Goal: Information Seeking & Learning: Learn about a topic

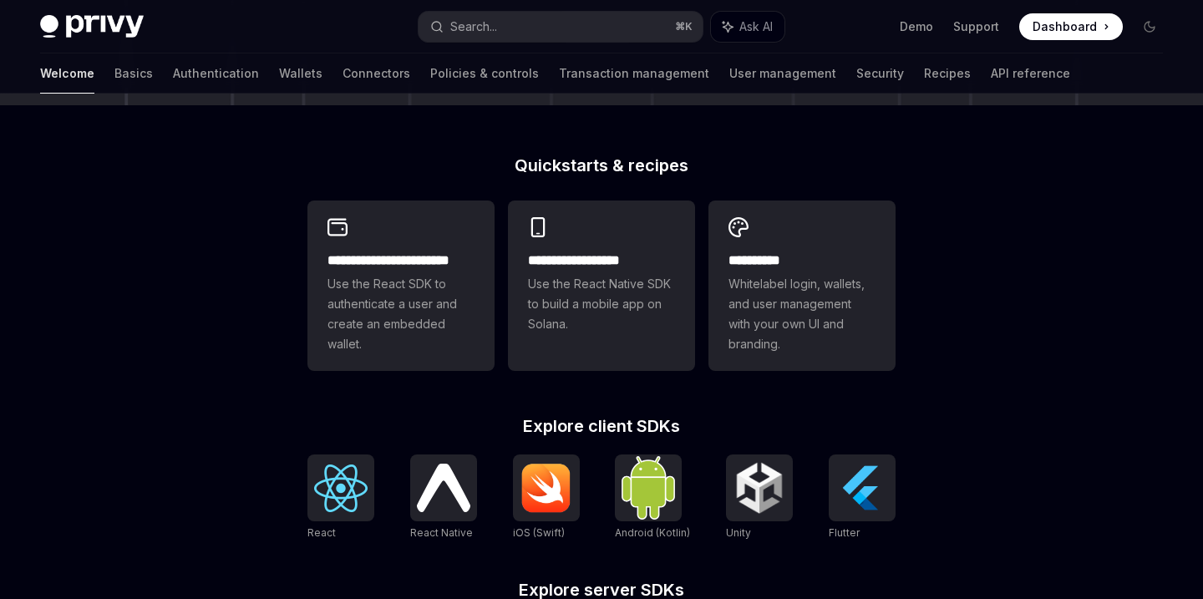
scroll to position [408, 0]
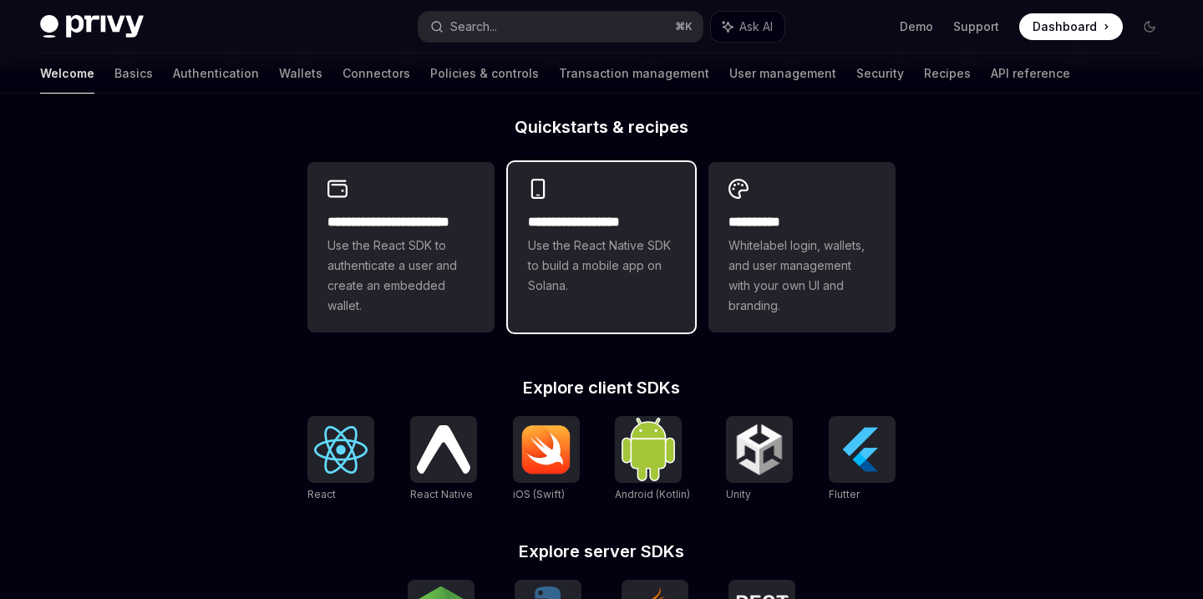
click at [607, 289] on span "Use the React Native SDK to build a mobile app on Solana." at bounding box center [601, 266] width 147 height 60
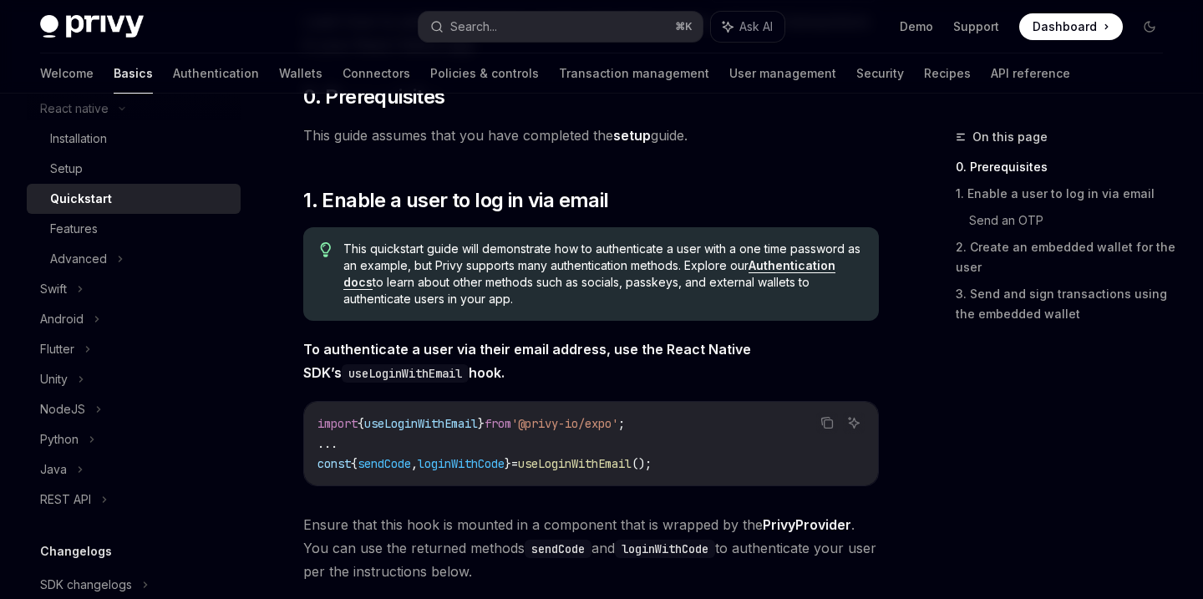
scroll to position [300, 0]
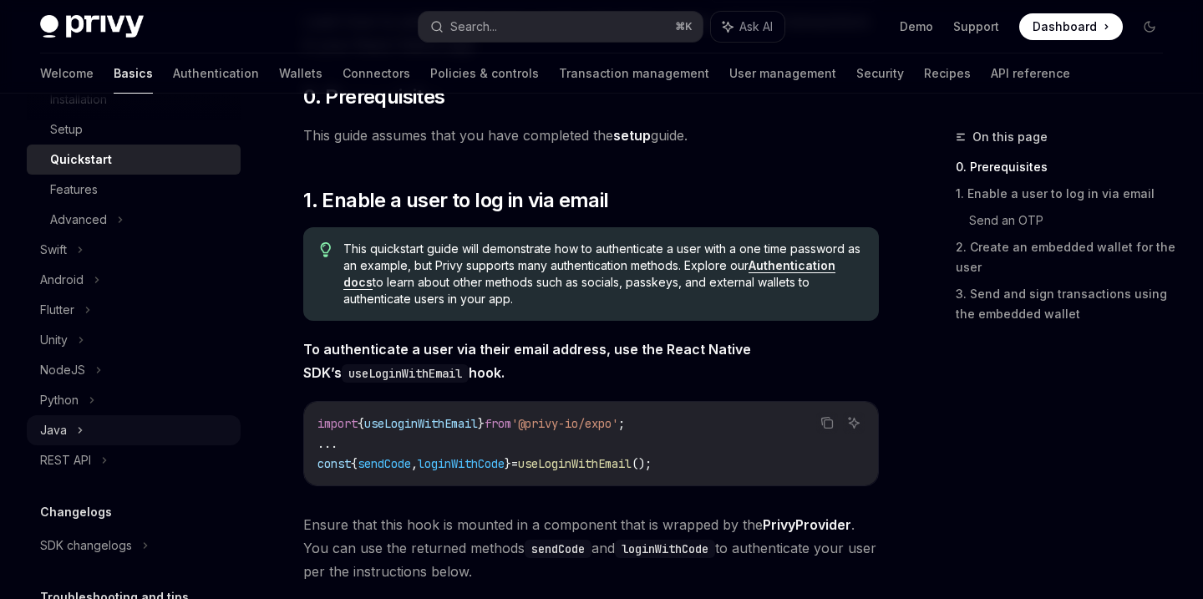
click at [108, 427] on div "Java" at bounding box center [134, 430] width 214 height 30
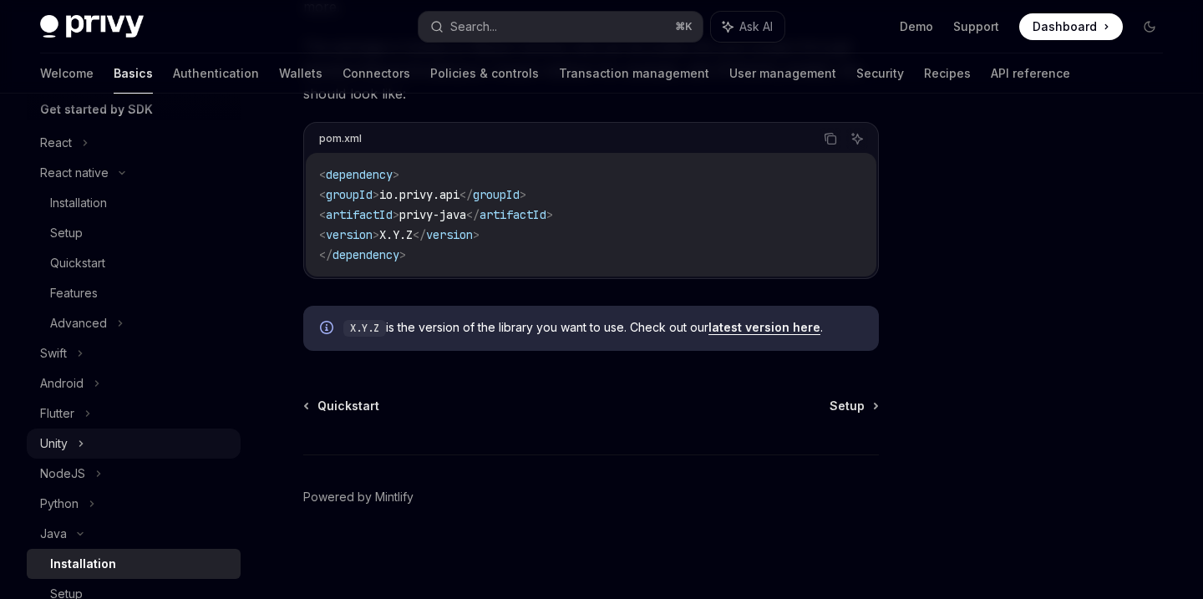
scroll to position [161, 0]
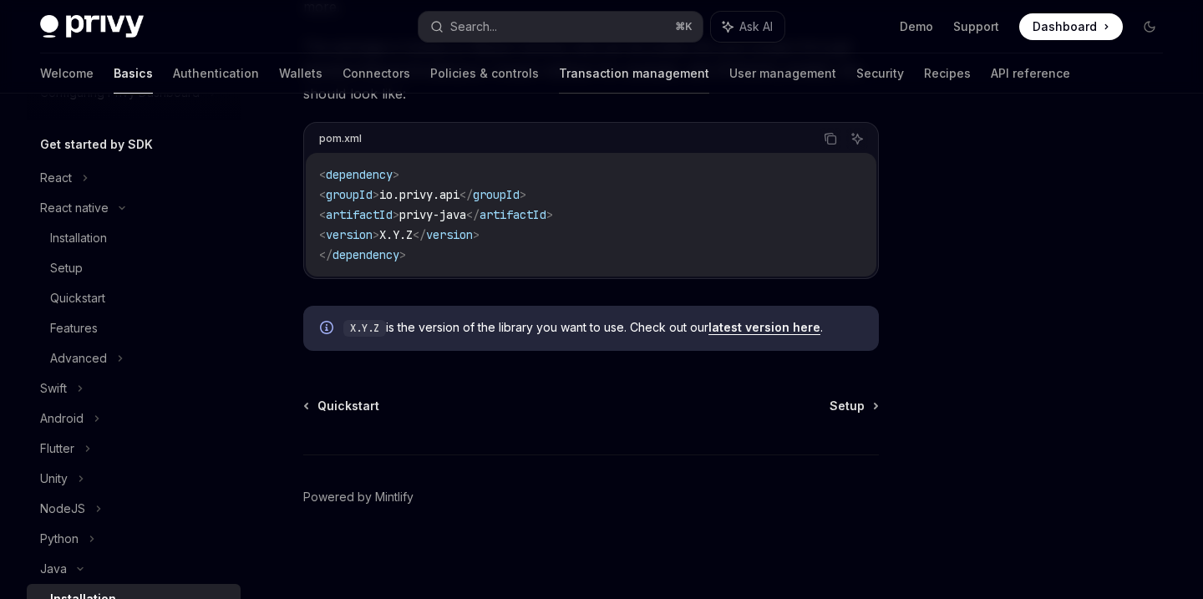
click at [559, 82] on link "Transaction management" at bounding box center [634, 73] width 150 height 40
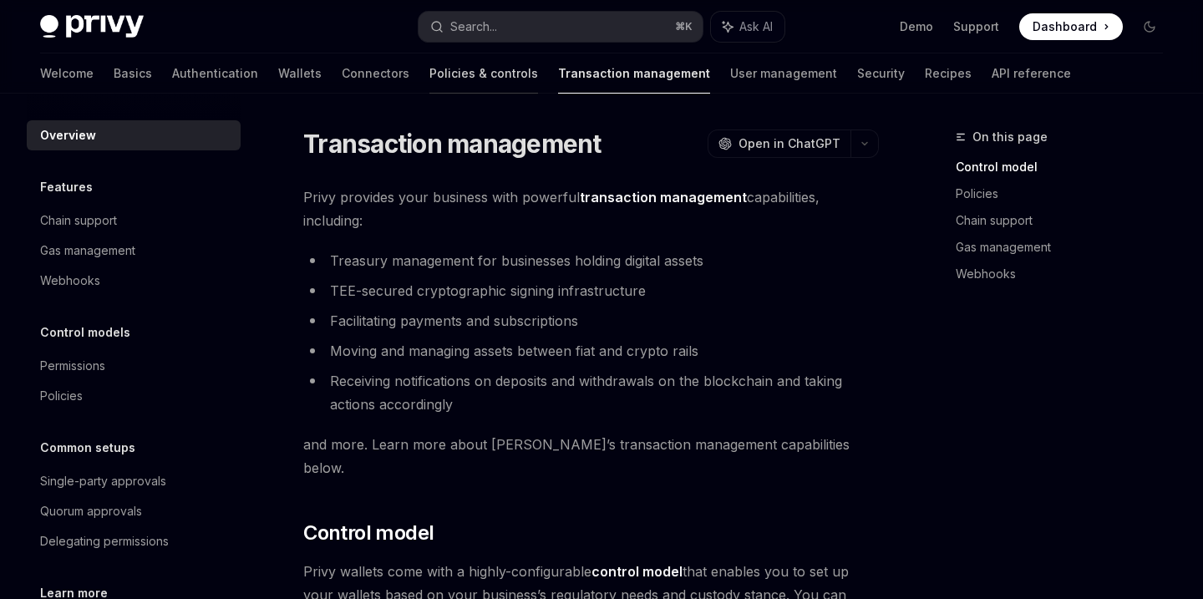
click at [429, 71] on link "Policies & controls" at bounding box center [483, 73] width 109 height 40
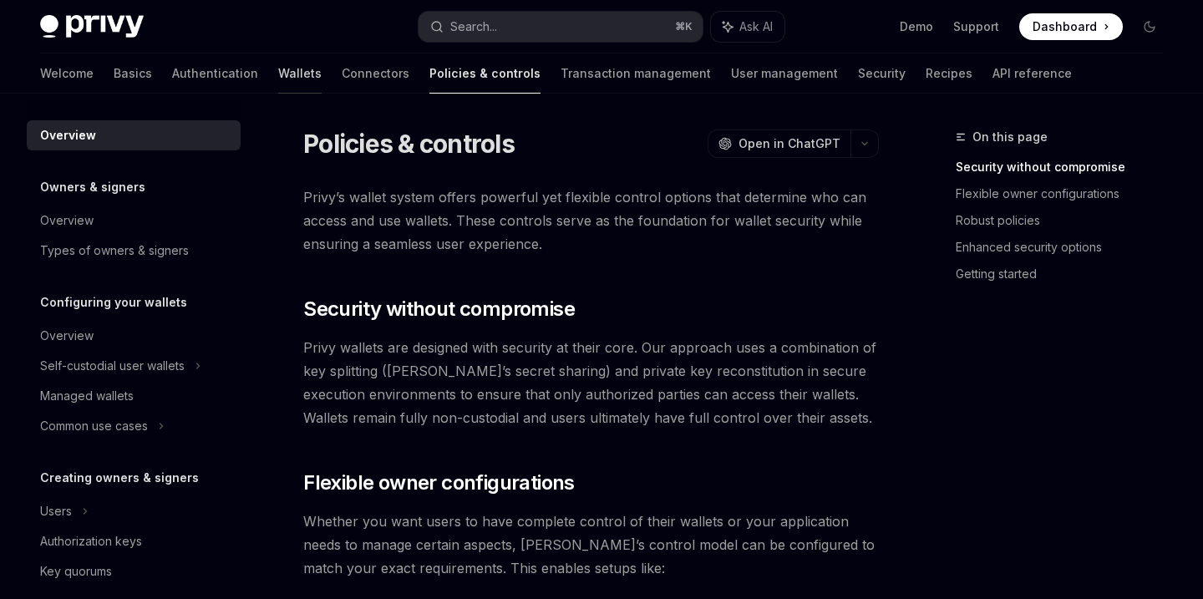
click at [278, 79] on link "Wallets" at bounding box center [299, 73] width 43 height 40
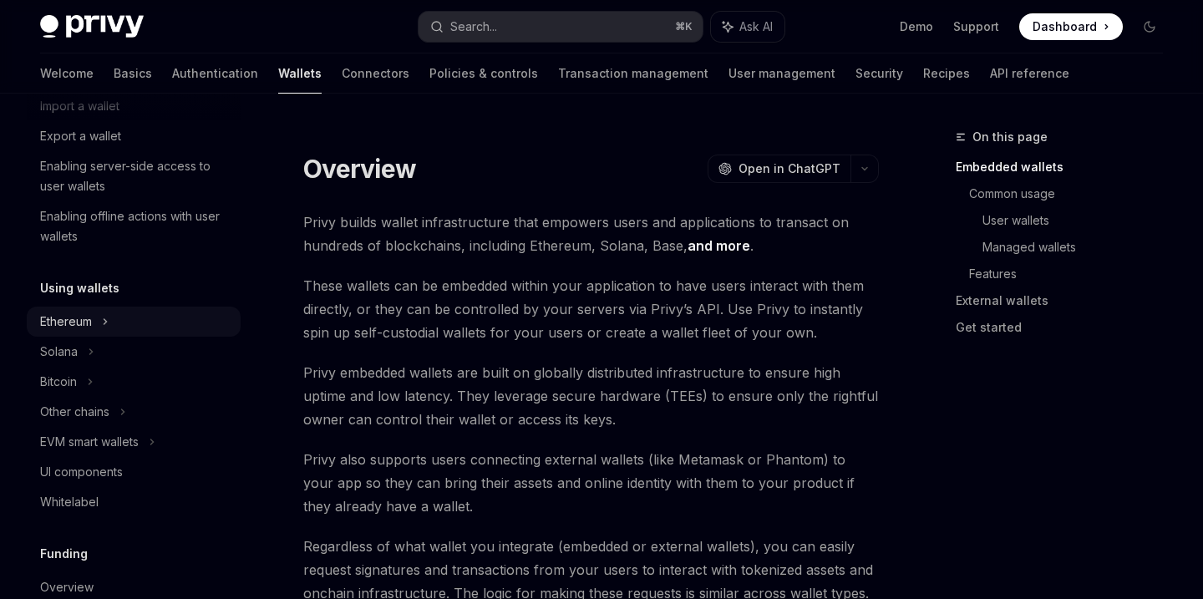
scroll to position [257, 0]
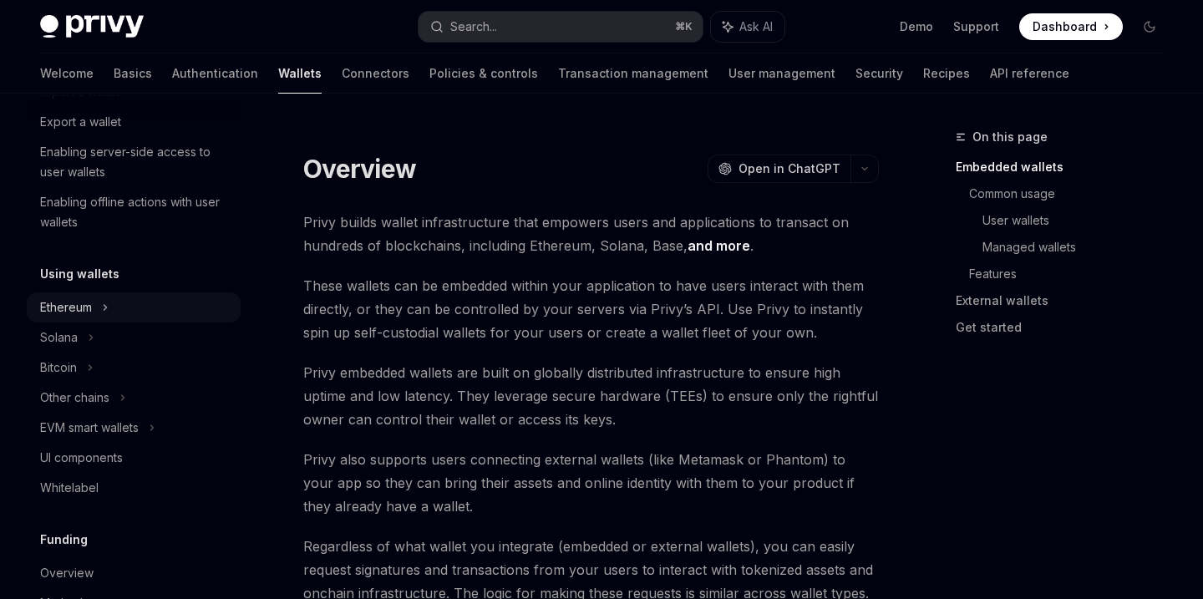
click at [132, 17] on div "Ethereum" at bounding box center [134, 2] width 214 height 30
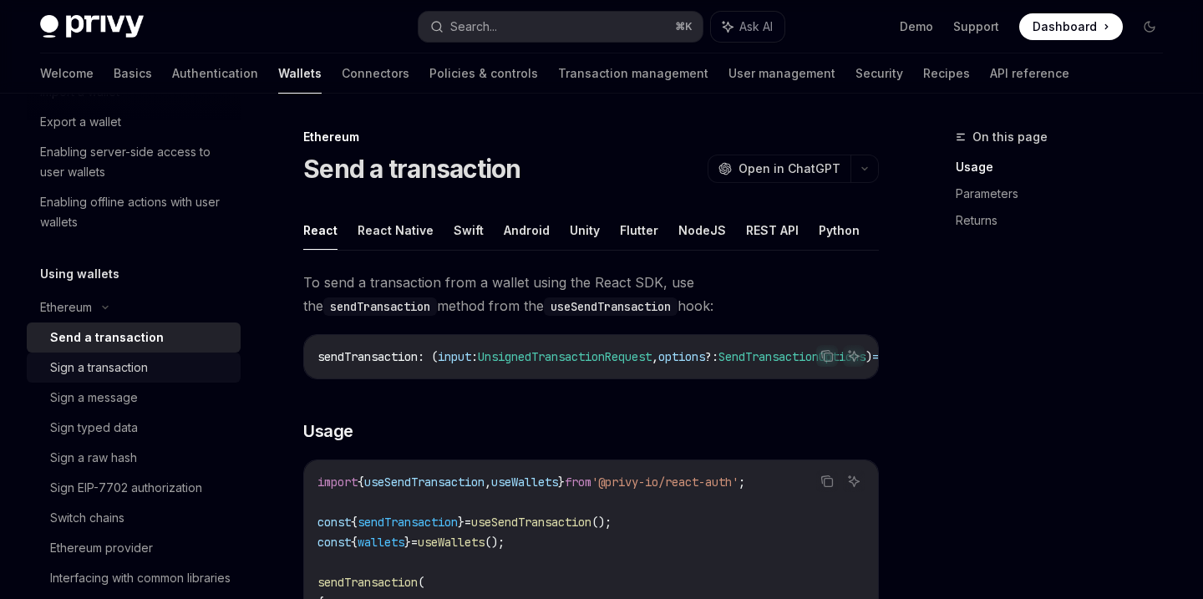
click at [175, 365] on div "Sign a transaction" at bounding box center [140, 367] width 180 height 20
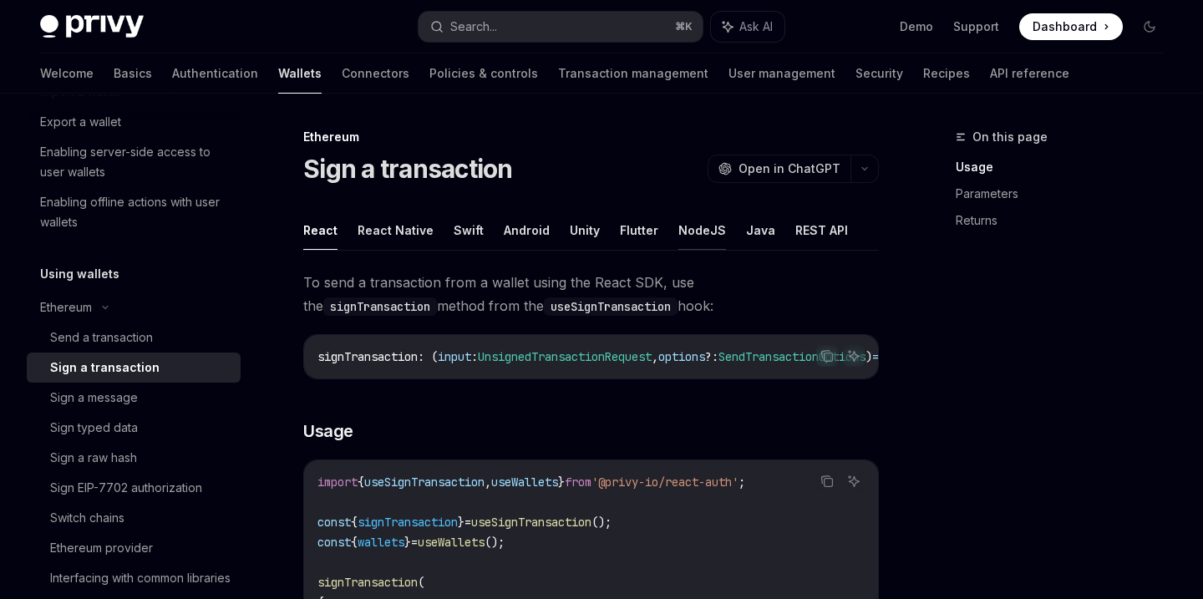
click at [700, 230] on button "NodeJS" at bounding box center [702, 229] width 48 height 39
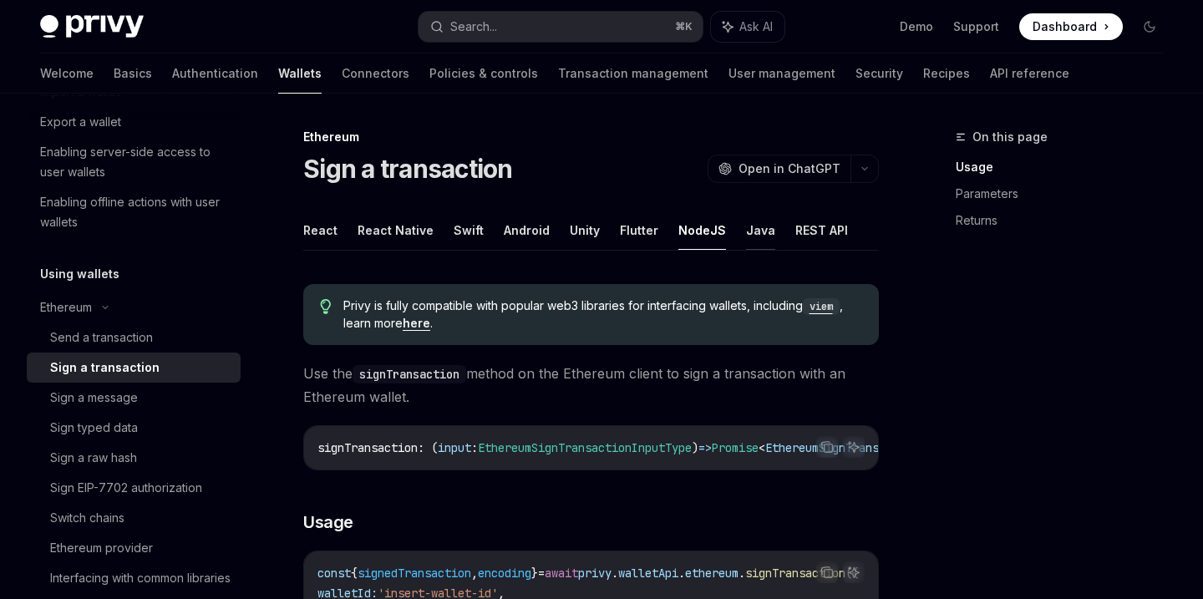
click at [750, 230] on button "Java" at bounding box center [760, 229] width 29 height 39
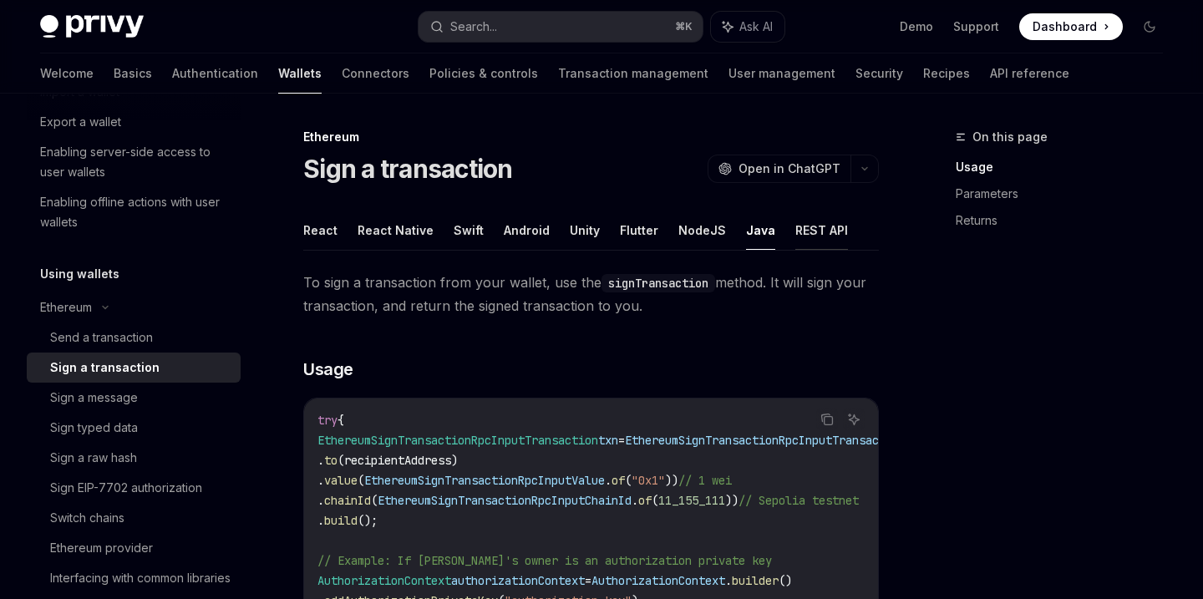
click at [812, 225] on button "REST API" at bounding box center [821, 229] width 53 height 39
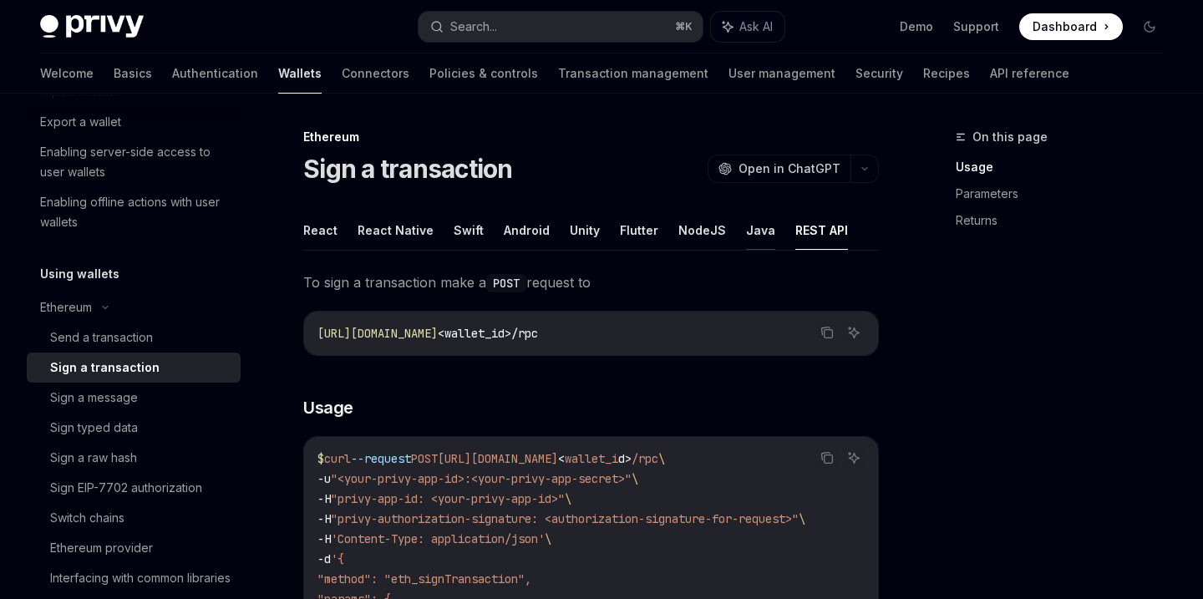
click at [746, 224] on button "Java" at bounding box center [760, 229] width 29 height 39
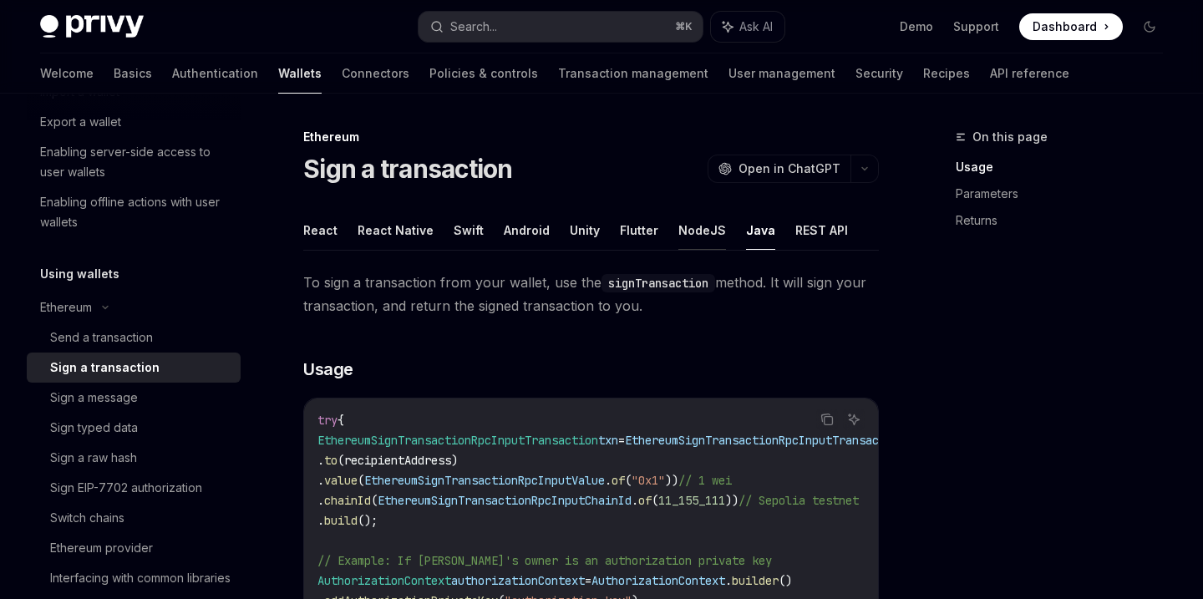
click at [681, 232] on button "NodeJS" at bounding box center [702, 229] width 48 height 39
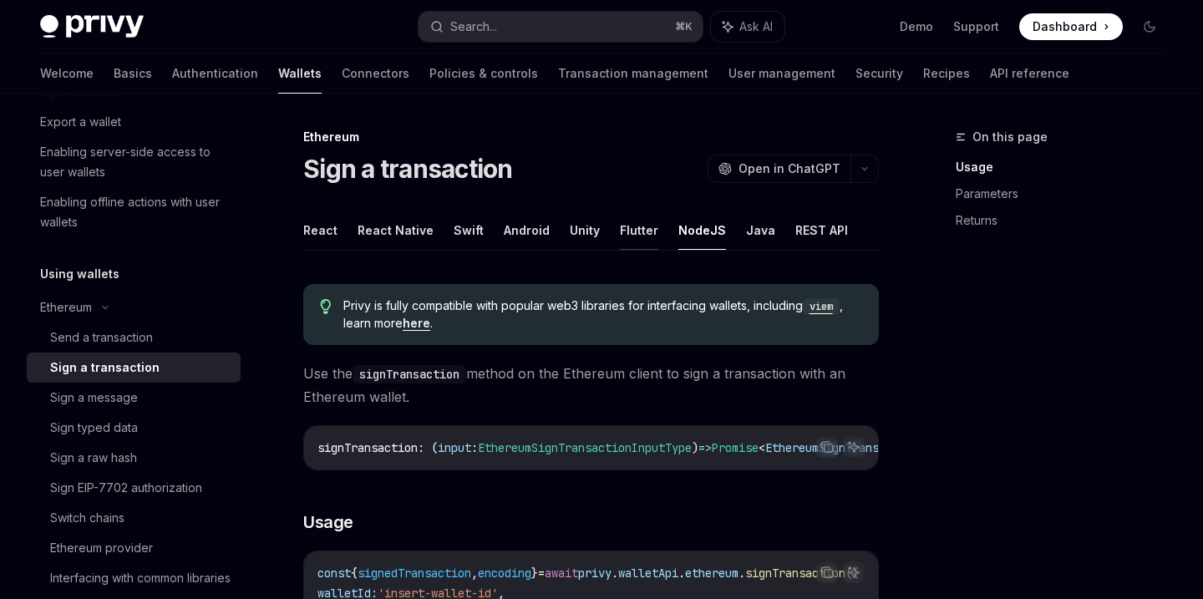
click at [623, 235] on button "Flutter" at bounding box center [639, 229] width 38 height 39
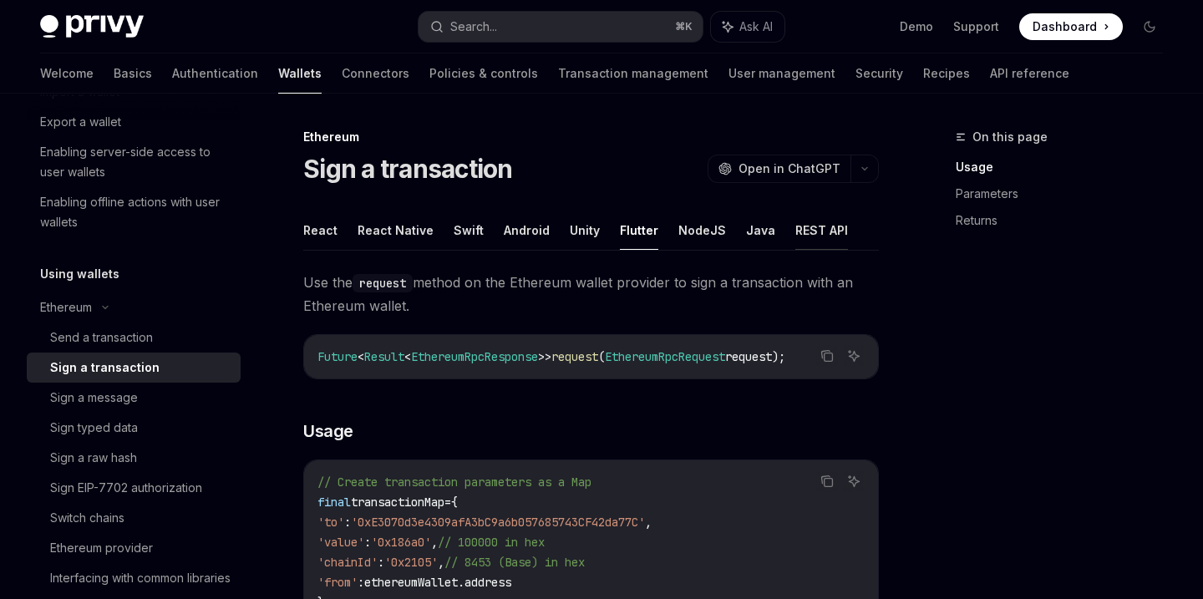
click at [795, 225] on button "REST API" at bounding box center [821, 229] width 53 height 39
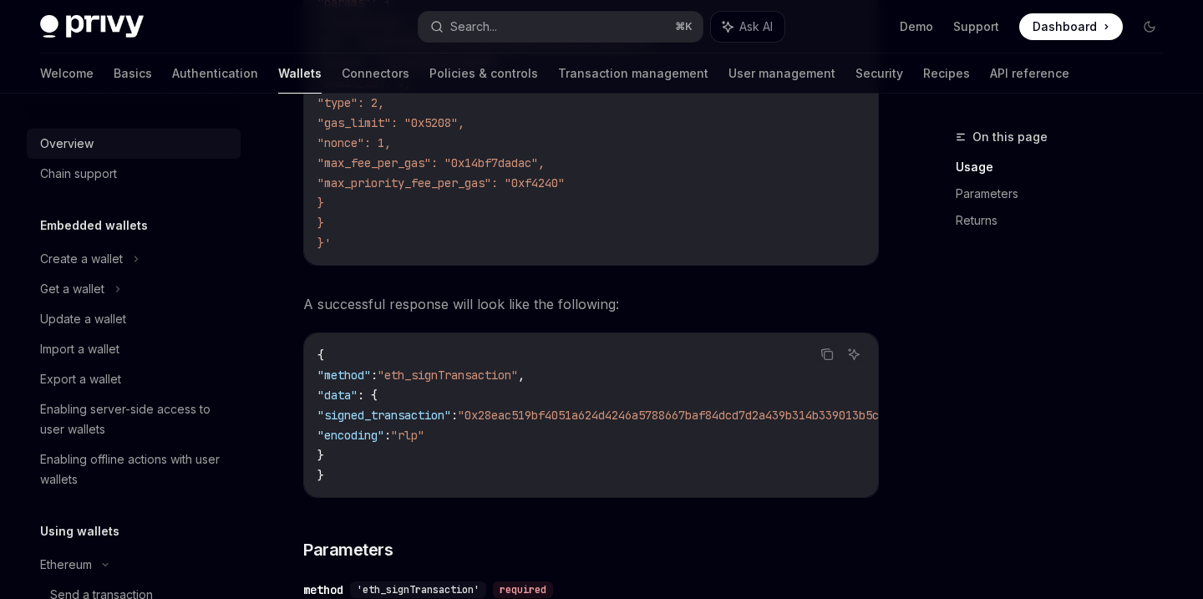
click at [102, 150] on div "Overview" at bounding box center [135, 144] width 190 height 20
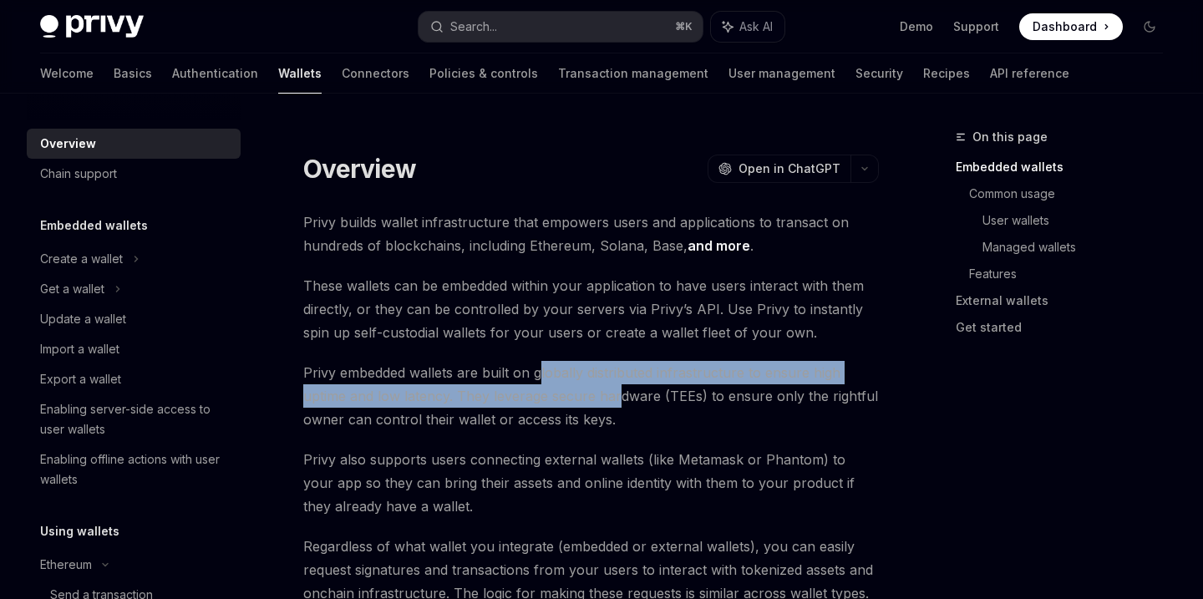
drag, startPoint x: 542, startPoint y: 372, endPoint x: 619, endPoint y: 403, distance: 83.1
click at [619, 403] on span "Privy embedded wallets are built on globally distributed infrastructure to ensu…" at bounding box center [590, 396] width 575 height 70
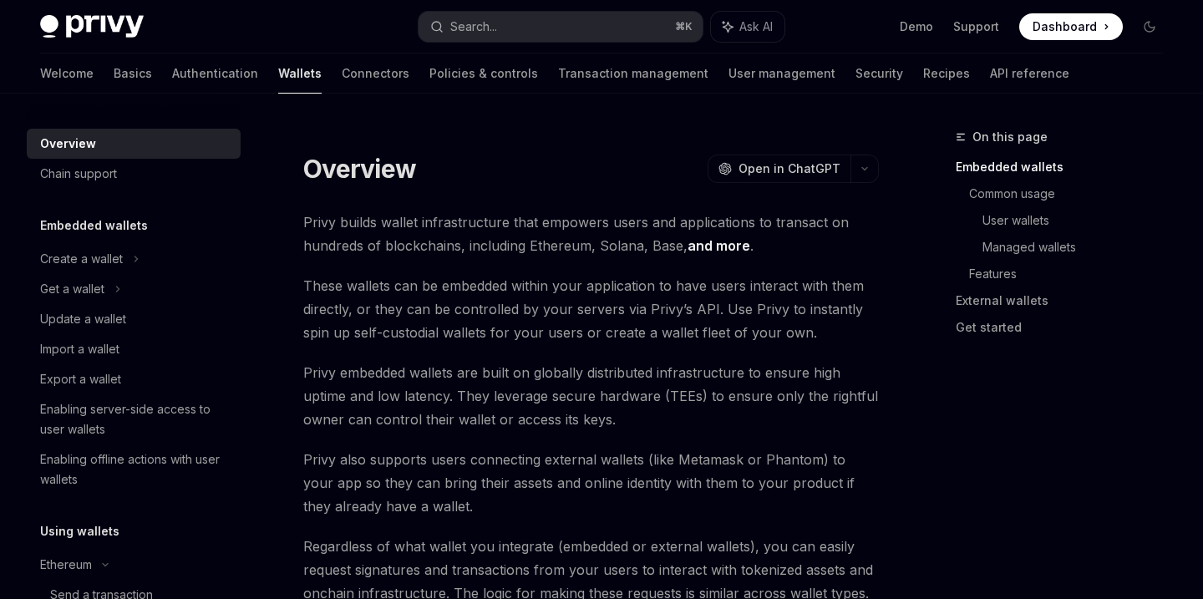
click at [416, 169] on div "Overview OpenAI Open in ChatGPT" at bounding box center [590, 169] width 575 height 30
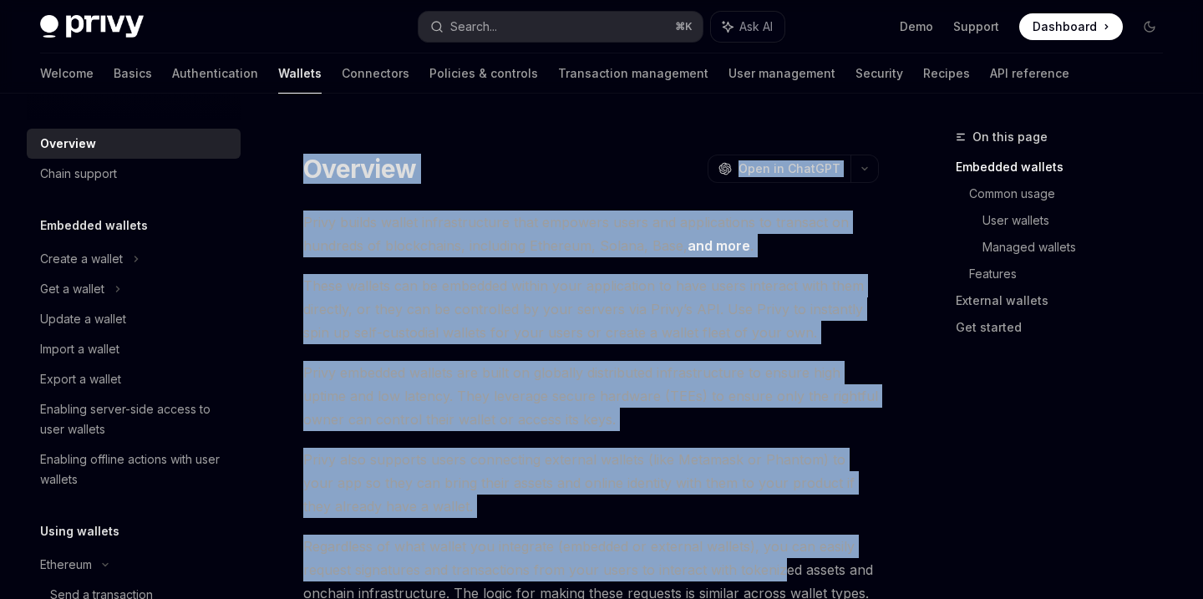
drag, startPoint x: 308, startPoint y: 156, endPoint x: 778, endPoint y: 555, distance: 615.6
click at [778, 555] on span "Regardless of what wallet you integrate (embedded or external wallets), you can…" at bounding box center [590, 569] width 575 height 70
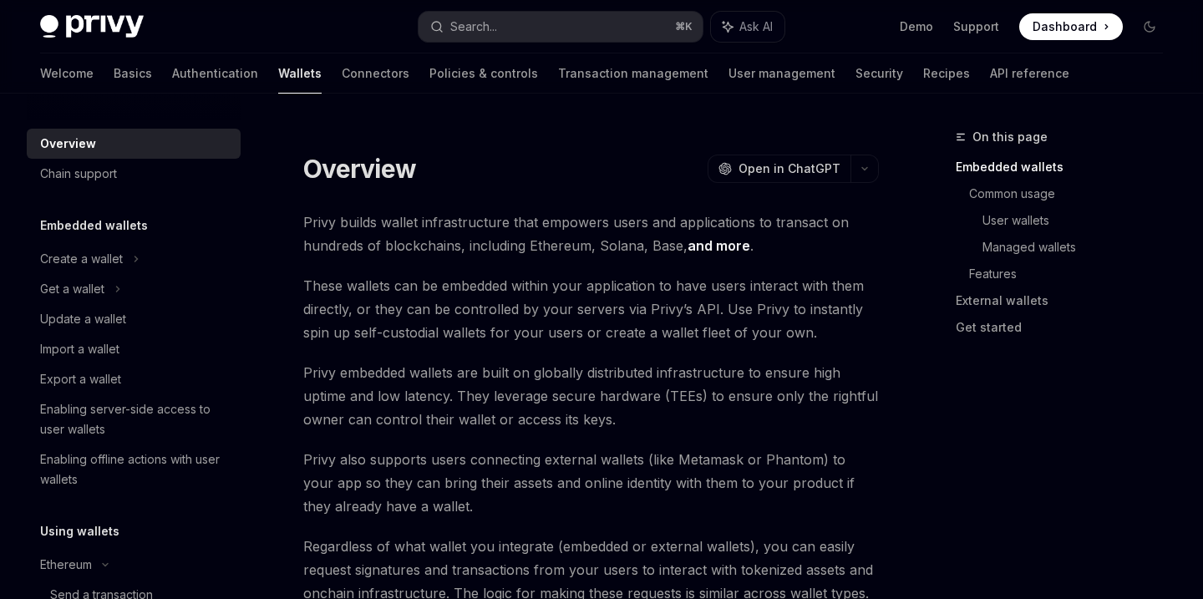
click at [434, 294] on span "These wallets can be embedded within your application to have users interact wi…" at bounding box center [590, 309] width 575 height 70
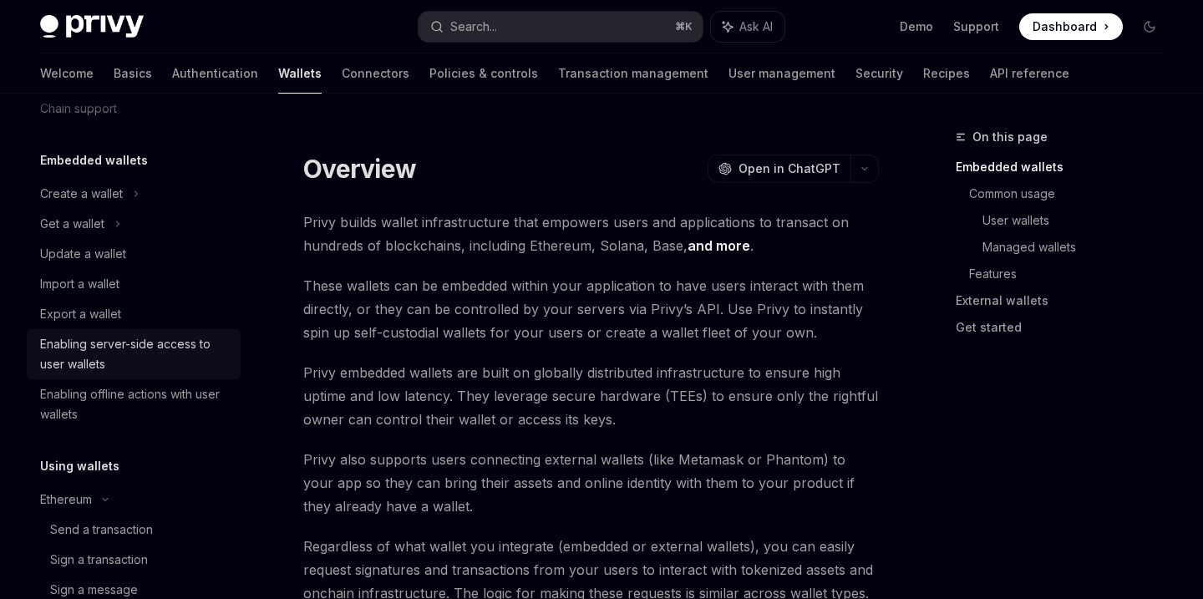
scroll to position [66, 0]
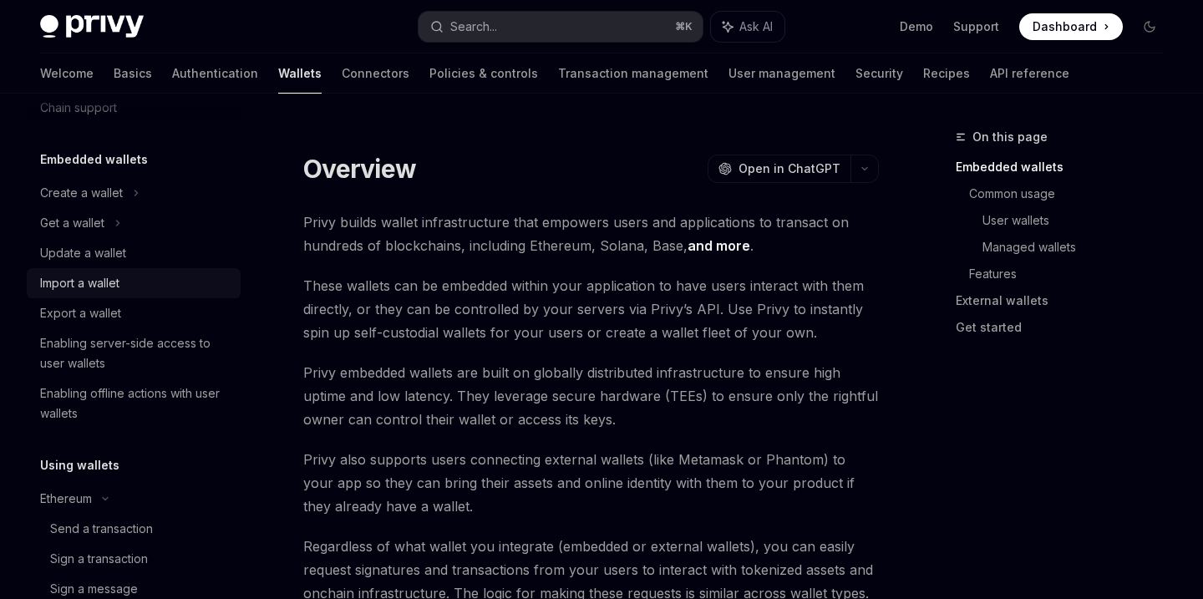
click at [104, 281] on div "Import a wallet" at bounding box center [79, 283] width 79 height 20
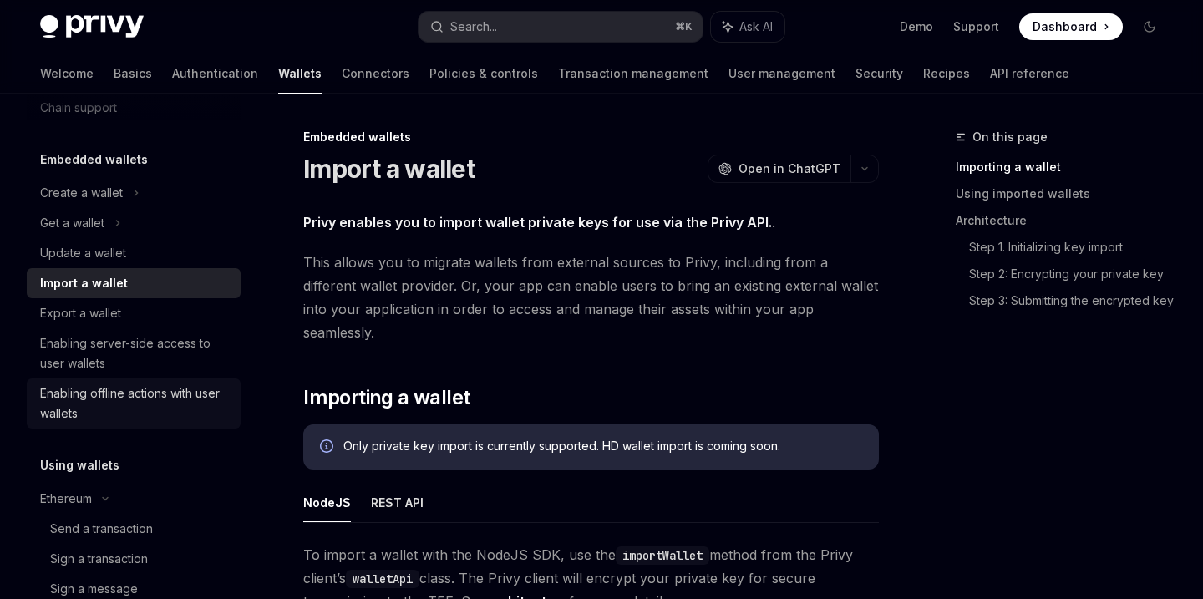
click at [148, 406] on div "Enabling offline actions with user wallets" at bounding box center [135, 403] width 190 height 40
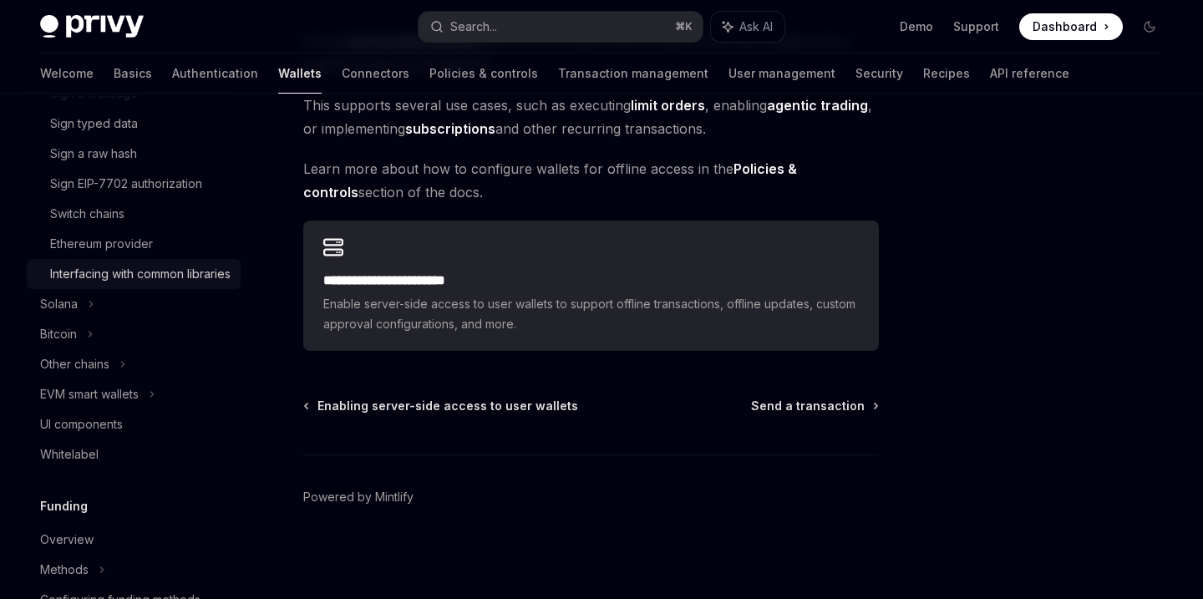
scroll to position [559, 0]
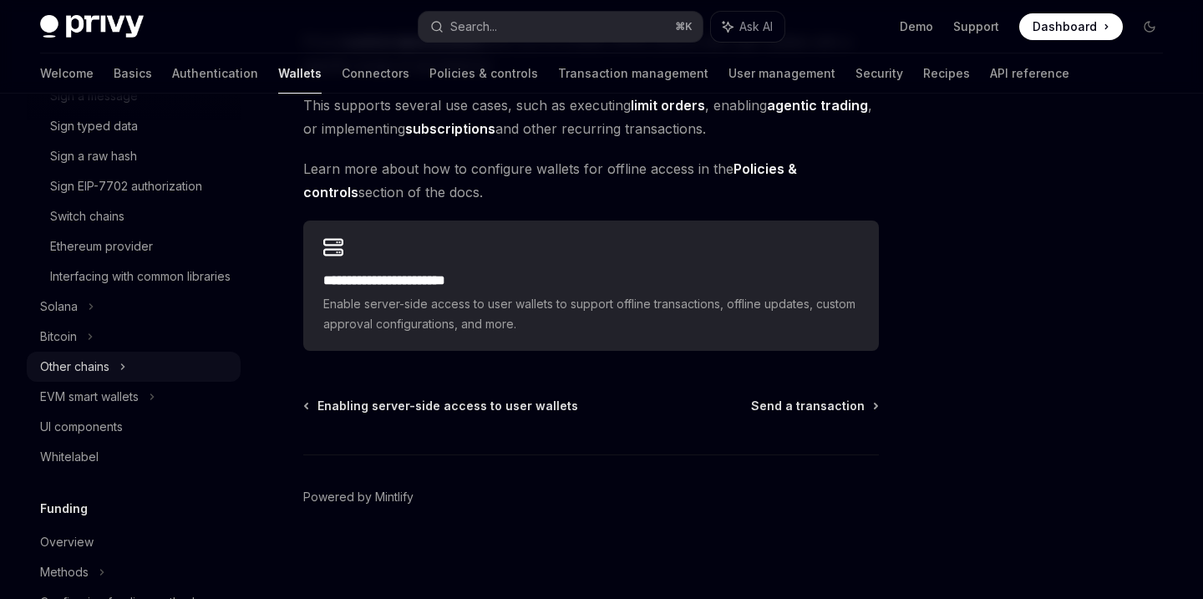
click at [100, 377] on div "Other chains" at bounding box center [74, 367] width 69 height 20
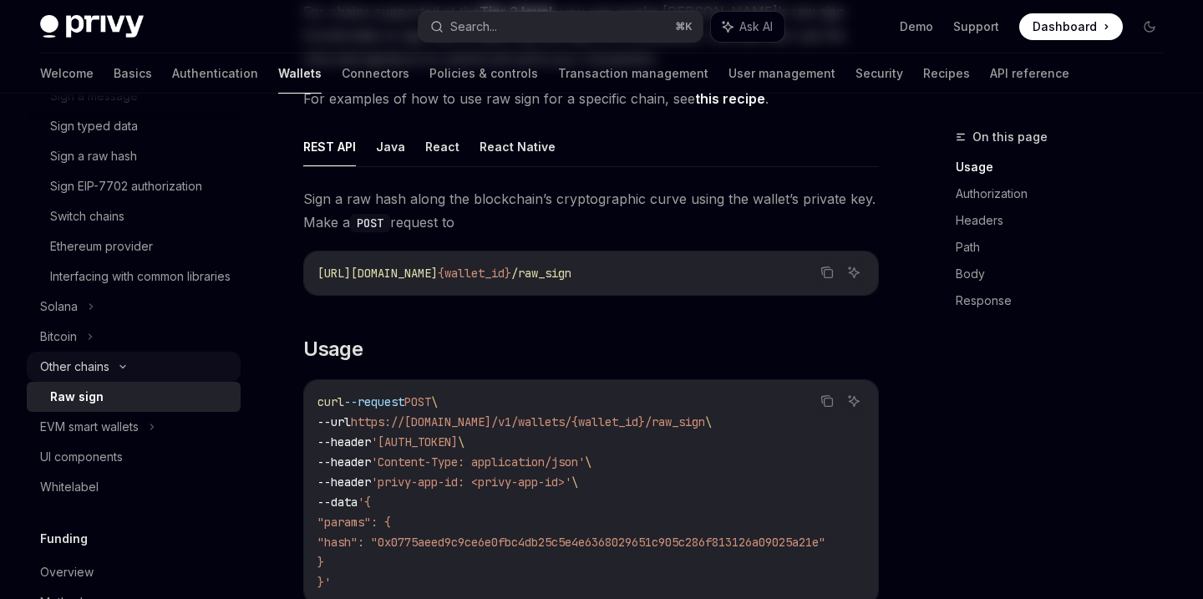
type textarea "*"
